Goal: Task Accomplishment & Management: Manage account settings

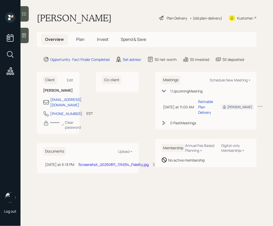
click at [25, 34] on icon at bounding box center [24, 35] width 5 height 5
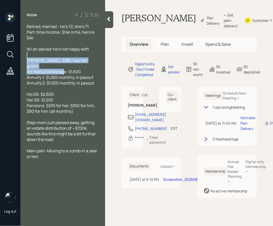
drag, startPoint x: 83, startPoint y: 68, endPoint x: 21, endPoint y: 56, distance: 63.4
click at [21, 56] on div "Retired, married - he's 72, she's 71 Part-time income: $14k is his, hers is $4k…" at bounding box center [63, 91] width 85 height 135
click at [79, 65] on span "[PERSON_NAME]: $38k, has not grown His WeBull Brokerage: $1,600 Annuity 1: $1,2…" at bounding box center [60, 71] width 67 height 28
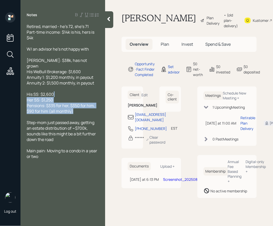
drag, startPoint x: 74, startPoint y: 105, endPoint x: 53, endPoint y: 90, distance: 26.0
click at [53, 91] on div "His SS: $2,600 Her SS: $1,250 Pensions: $335 for her, $350 for him, $90 for him…" at bounding box center [63, 102] width 72 height 23
click at [77, 99] on span "His SS: $2,600 Her SS: $1,250 Pensions: $335 for her, $350 for him, $90 for him…" at bounding box center [61, 102] width 69 height 23
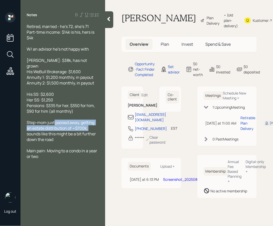
drag, startPoint x: 94, startPoint y: 122, endPoint x: 53, endPoint y: 116, distance: 41.0
click at [54, 119] on div "Step-mom just passed away, getting an estate distribution of ~$700k, sounds lik…" at bounding box center [63, 130] width 72 height 23
click at [53, 119] on span "Step-mom just passed away, getting an estate distribution of ~$700k, sounds lik…" at bounding box center [62, 130] width 70 height 23
click at [109, 21] on icon at bounding box center [108, 18] width 5 height 5
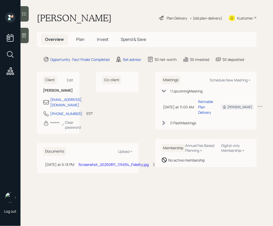
click at [24, 34] on icon at bounding box center [24, 35] width 4 height 4
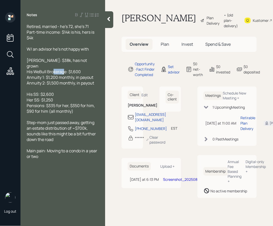
drag, startPoint x: 82, startPoint y: 65, endPoint x: 69, endPoint y: 65, distance: 12.6
click at [69, 65] on div "[PERSON_NAME]: $38k, has not grown His WeBull Brokerage: $1,600 Annuity 1: $1,2…" at bounding box center [63, 71] width 72 height 28
click at [69, 65] on span "[PERSON_NAME]: $38k, has not grown His WeBull Brokerage: $1,600 Annuity 1: $1,2…" at bounding box center [60, 71] width 67 height 28
drag, startPoint x: 47, startPoint y: 60, endPoint x: 40, endPoint y: 60, distance: 6.7
click at [40, 60] on span "[PERSON_NAME]: $38k, has not grown His WeBull Brokerage: $1,600 Annuity 1: $1,2…" at bounding box center [60, 71] width 67 height 28
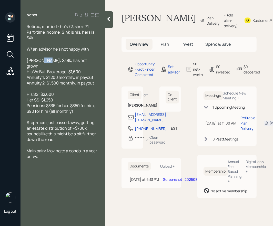
click at [40, 60] on span "[PERSON_NAME]: $38k, has not grown His WeBull Brokerage: $1,600 Annuity 1: $1,2…" at bounding box center [60, 71] width 67 height 28
click at [147, 28] on h1 "[PERSON_NAME]" at bounding box center [158, 20] width 75 height 16
click at [107, 20] on icon at bounding box center [108, 18] width 5 height 5
